Goal: Find specific page/section: Find specific page/section

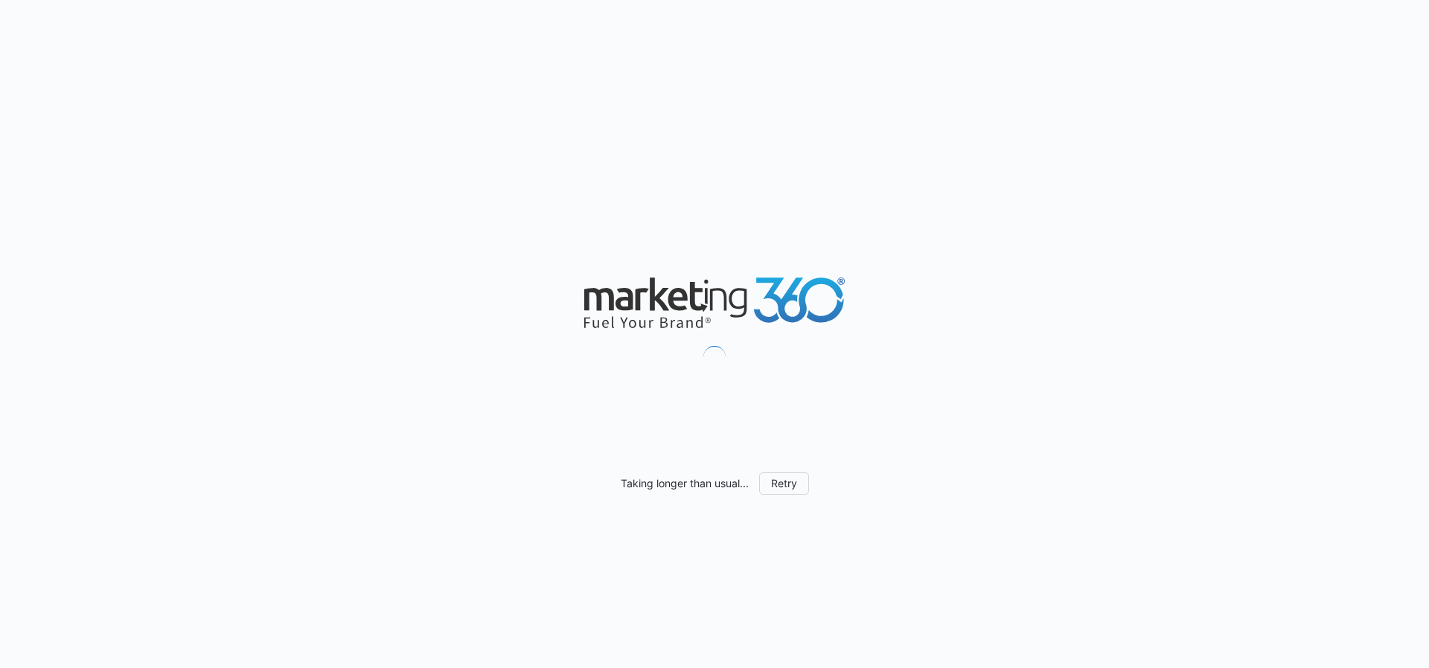
click at [305, 127] on div "Taking longer than usual... Retry" at bounding box center [714, 334] width 1429 height 668
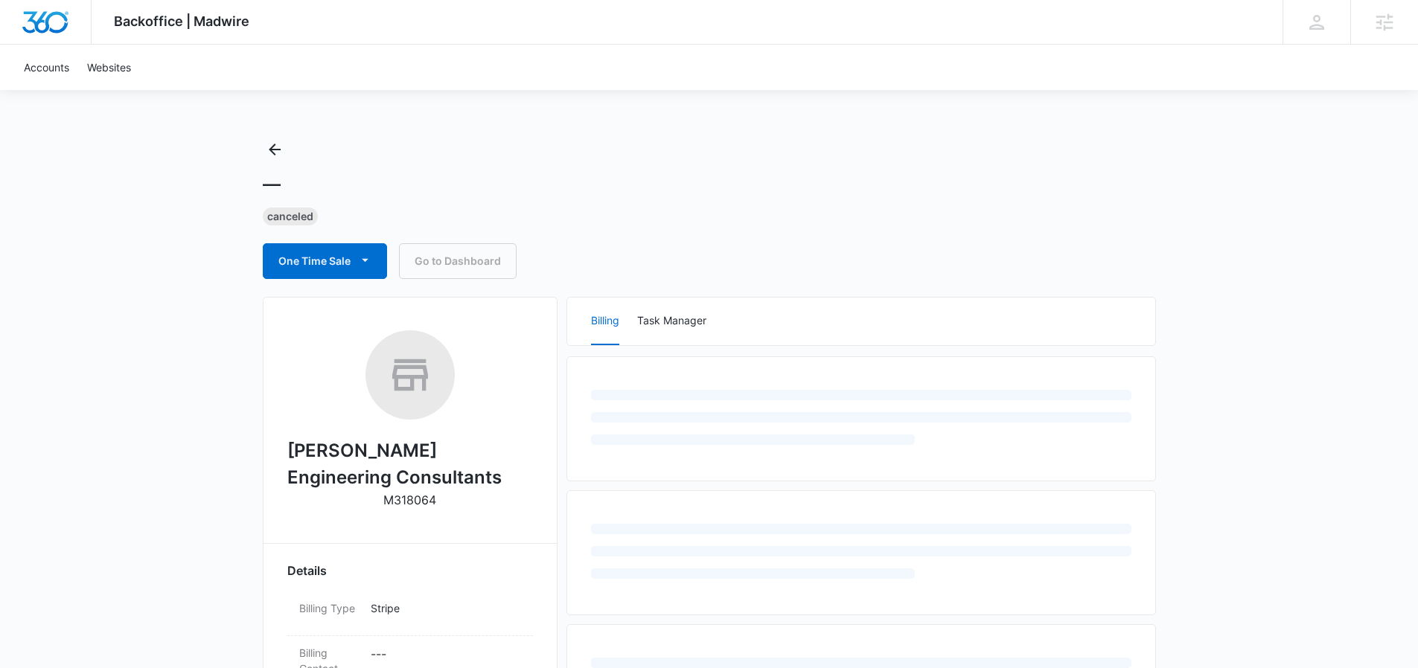
click at [289, 141] on div "— Canceled One Time Sale Go to Dashboard" at bounding box center [709, 208] width 893 height 141
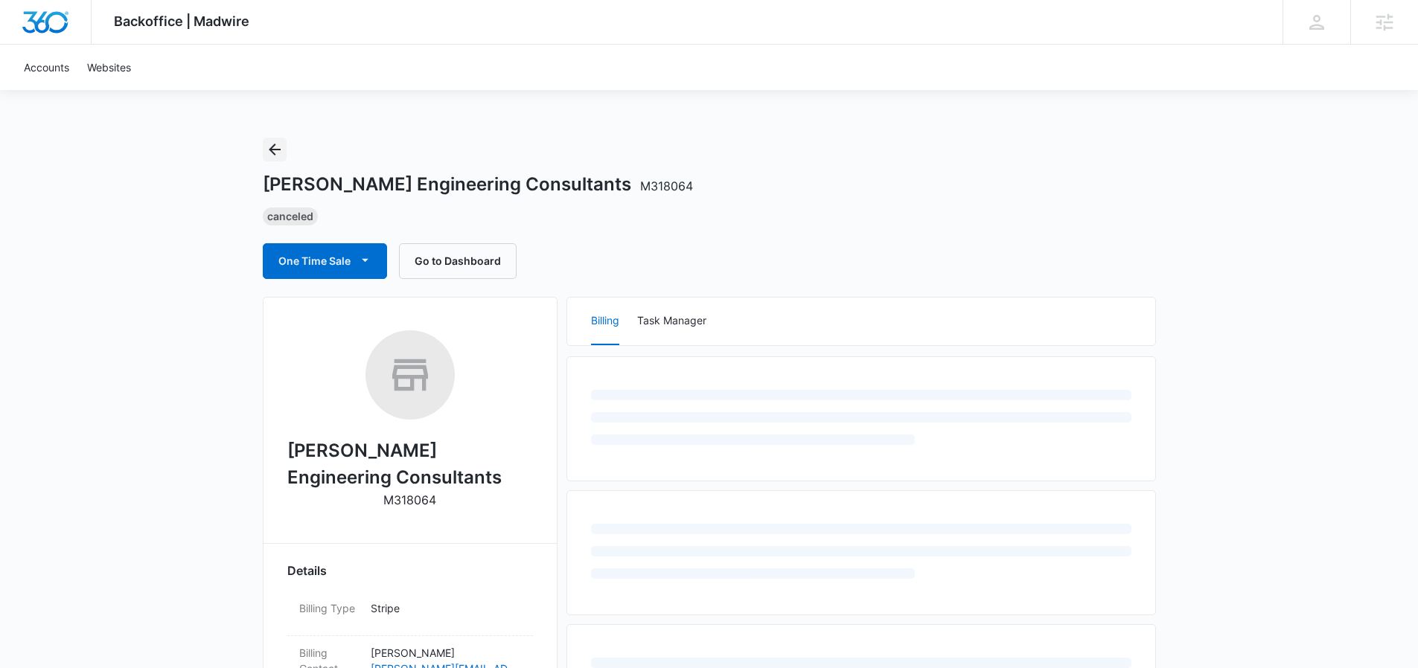
click at [279, 146] on icon "Back" at bounding box center [275, 150] width 18 height 18
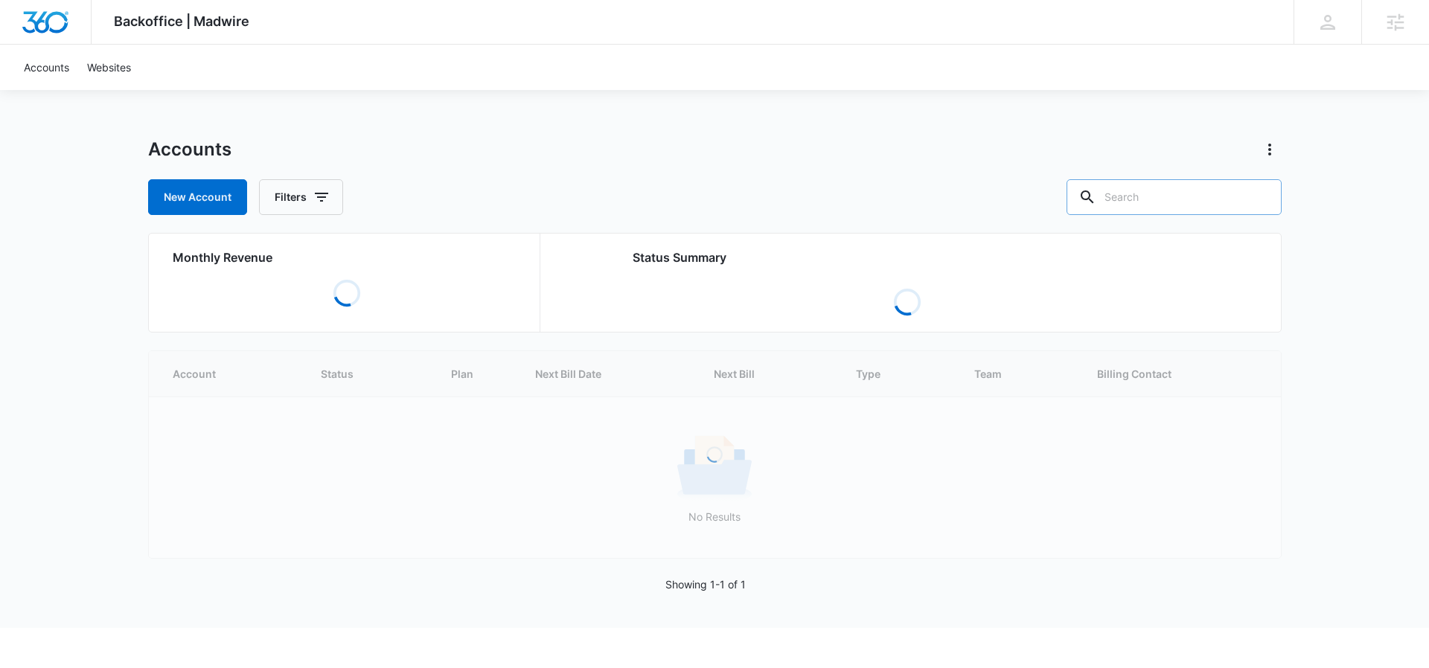
click at [1158, 197] on input "text" at bounding box center [1174, 197] width 215 height 36
paste input "R109204"
type input "R109204"
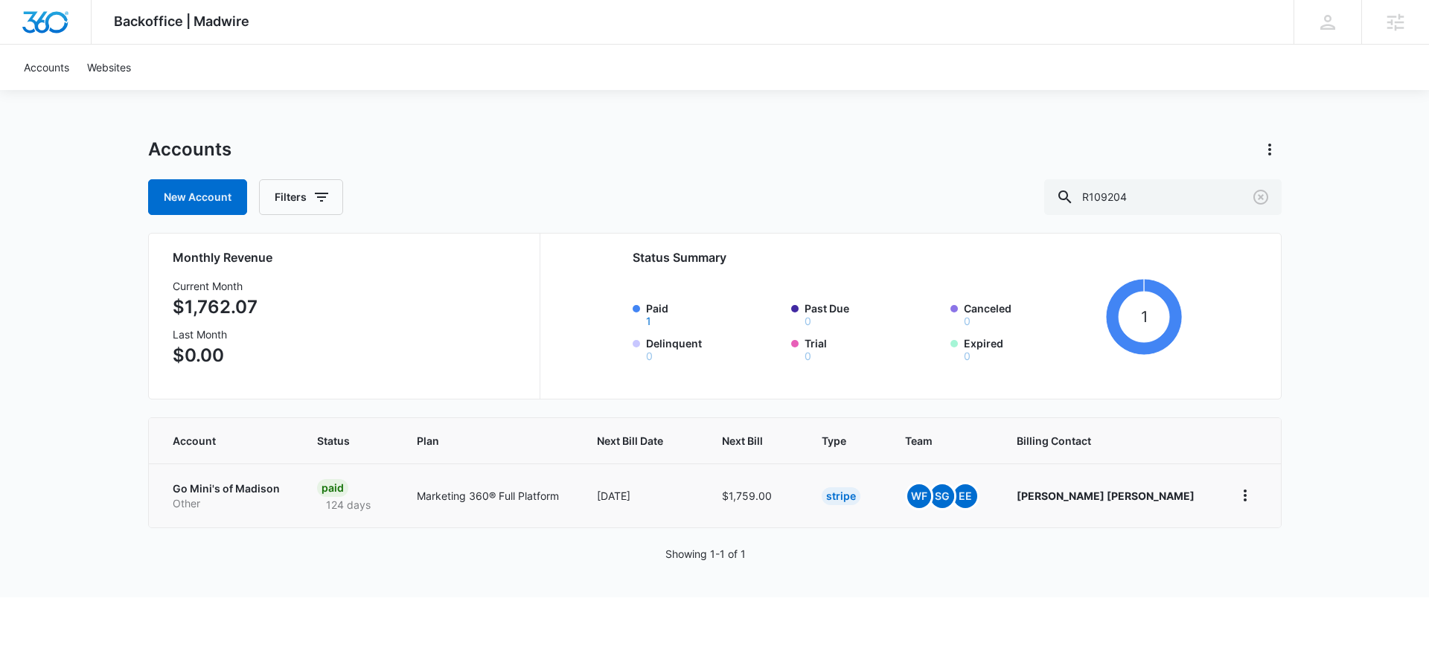
click at [223, 488] on p "Go Mini's of Madison" at bounding box center [227, 489] width 109 height 15
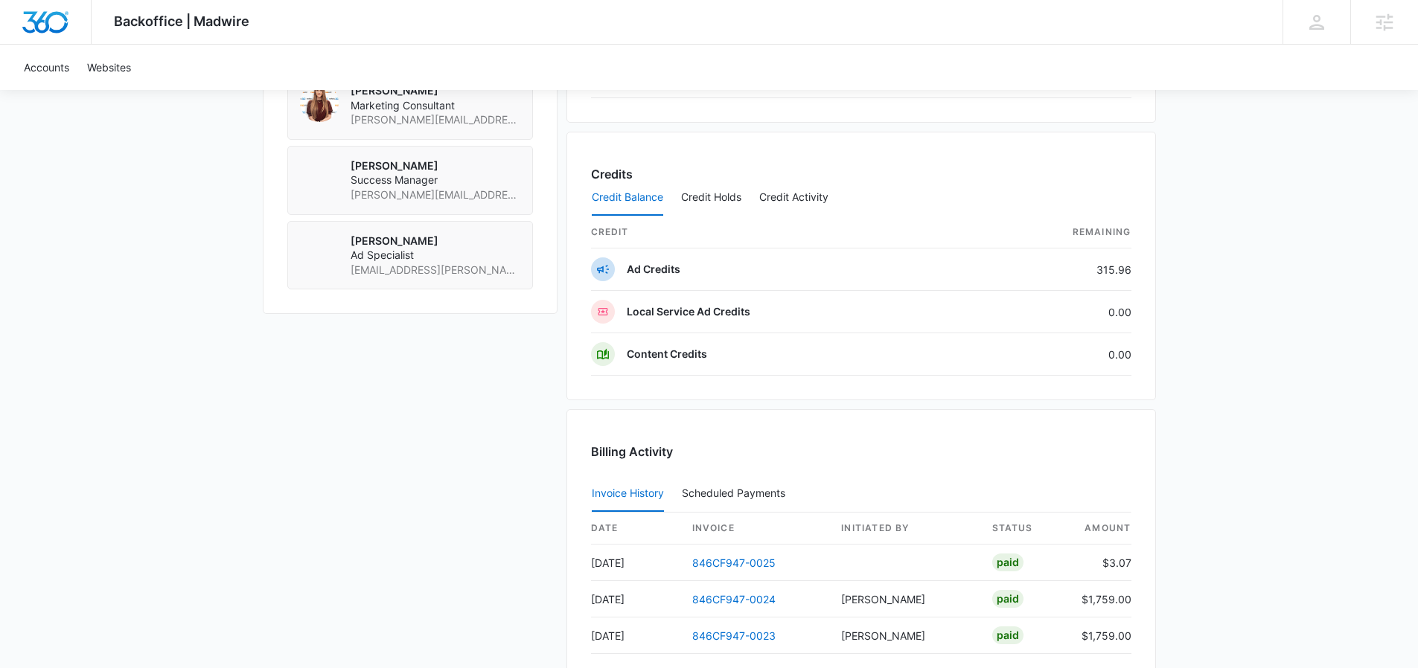
scroll to position [1388, 0]
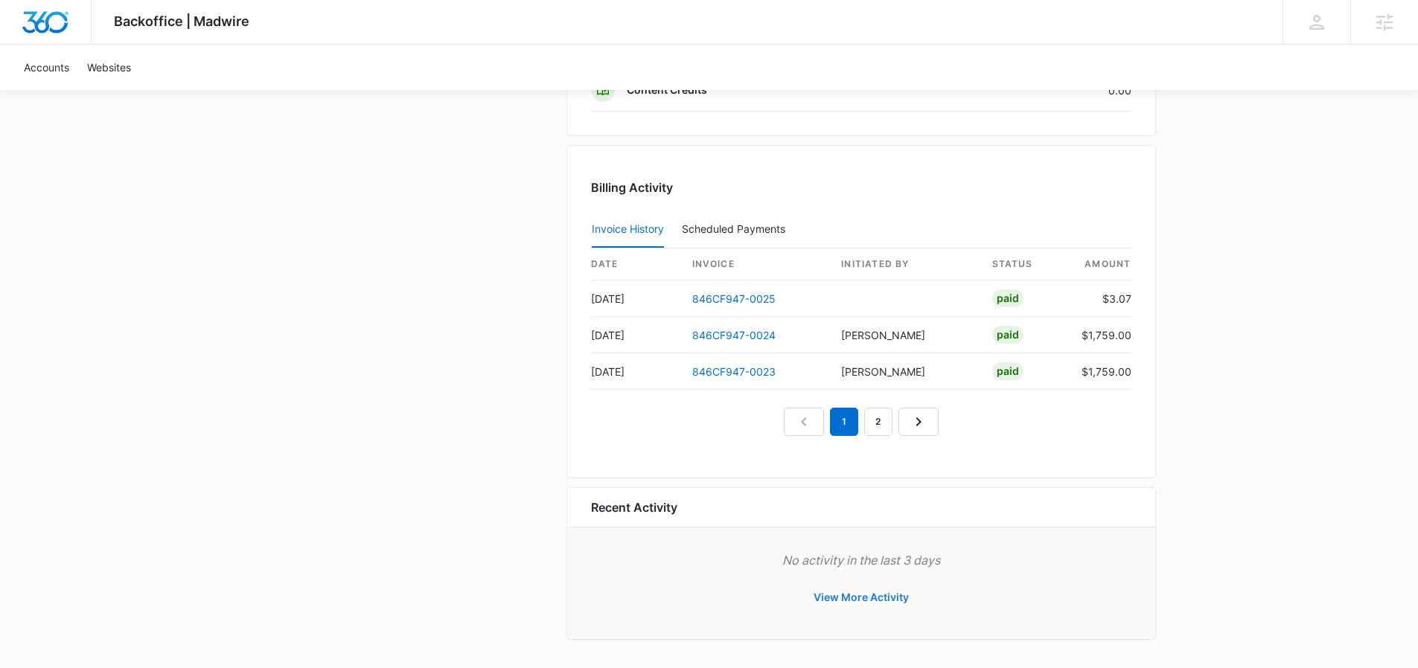
click at [860, 603] on button "View More Activity" at bounding box center [861, 598] width 125 height 36
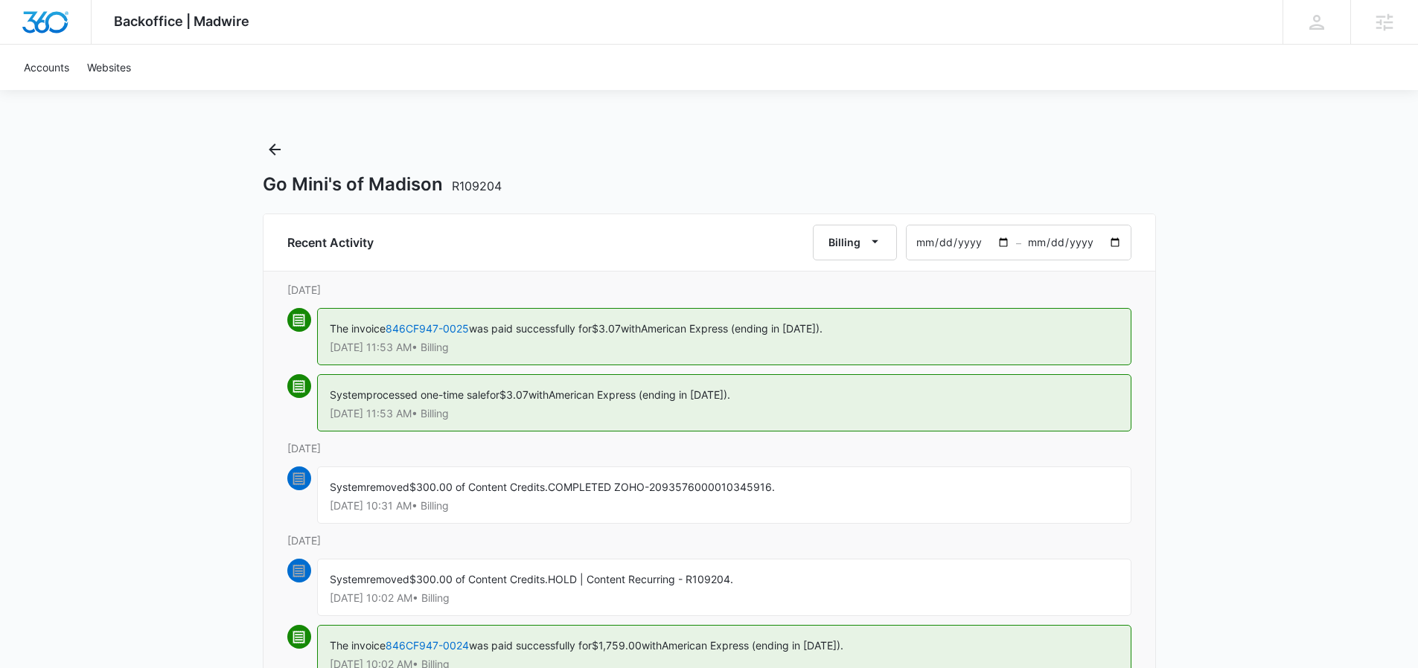
click at [278, 172] on div "Go Mini's of Madison R109204" at bounding box center [709, 167] width 893 height 58
click at [274, 162] on div "Go Mini's of Madison R109204" at bounding box center [709, 167] width 893 height 58
